Goal: Information Seeking & Learning: Find specific page/section

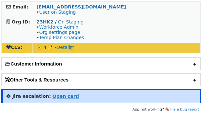
click at [63, 97] on strong "Open card" at bounding box center [65, 96] width 26 height 5
